Goal: Information Seeking & Learning: Compare options

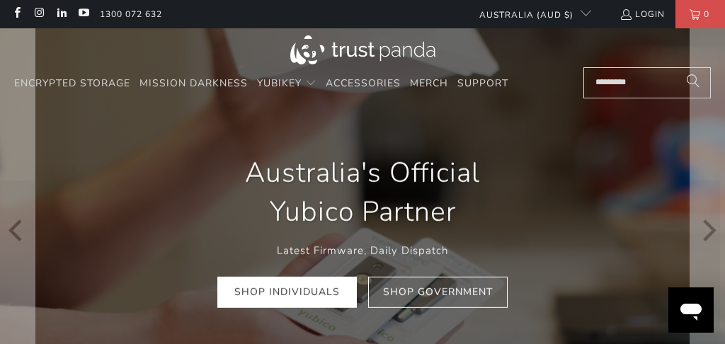
scroll to position [9, 0]
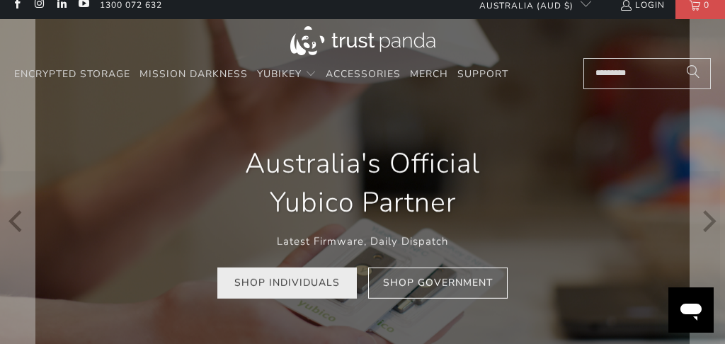
click at [276, 280] on link "Shop Individuals" at bounding box center [286, 283] width 139 height 32
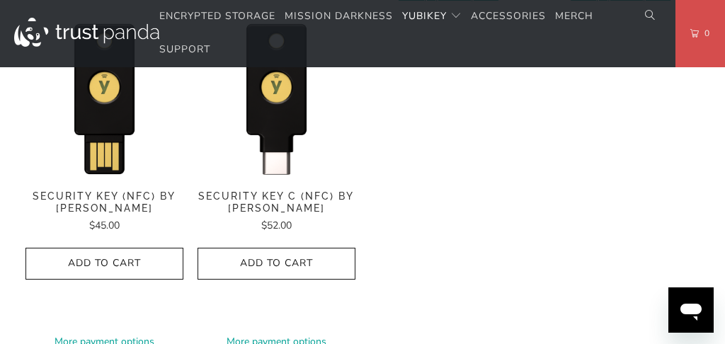
scroll to position [1422, 0]
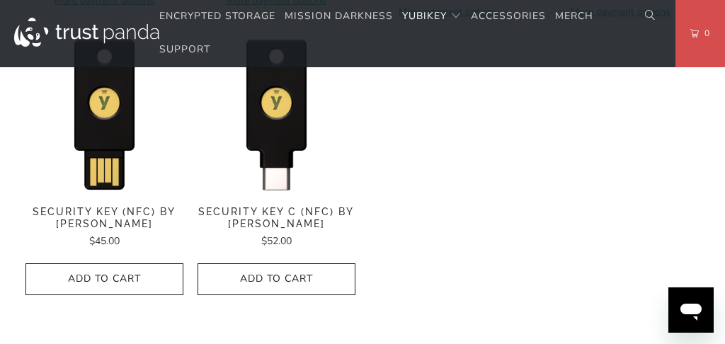
click at [99, 209] on span "Security Key (NFC) by Yubico" at bounding box center [104, 218] width 158 height 24
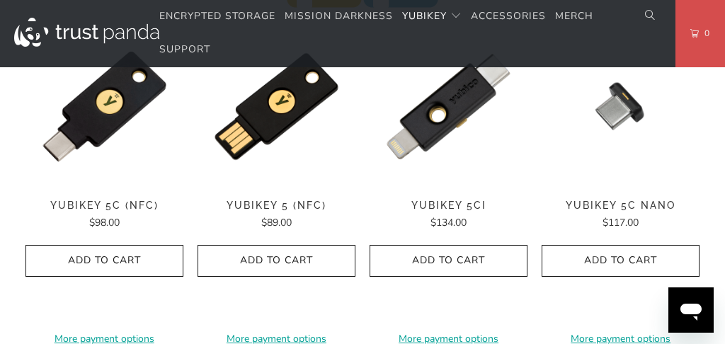
scroll to position [751, 0]
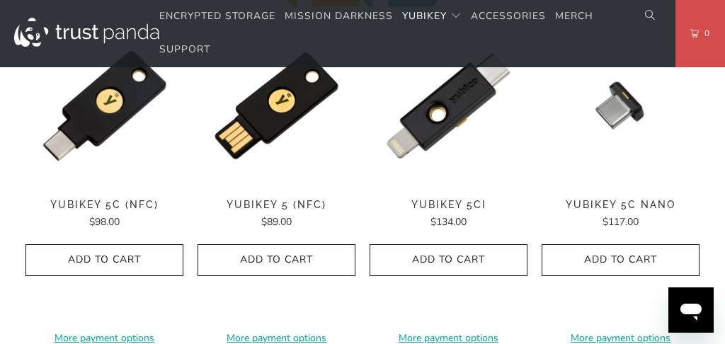
click at [93, 200] on span "YubiKey 5C (NFC)" at bounding box center [104, 205] width 158 height 12
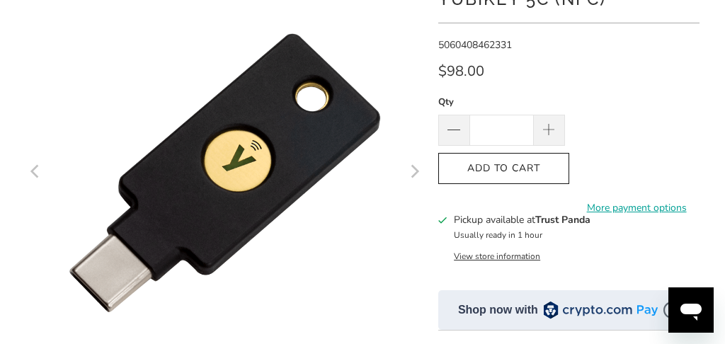
scroll to position [76, 0]
